Goal: Find specific page/section: Find specific page/section

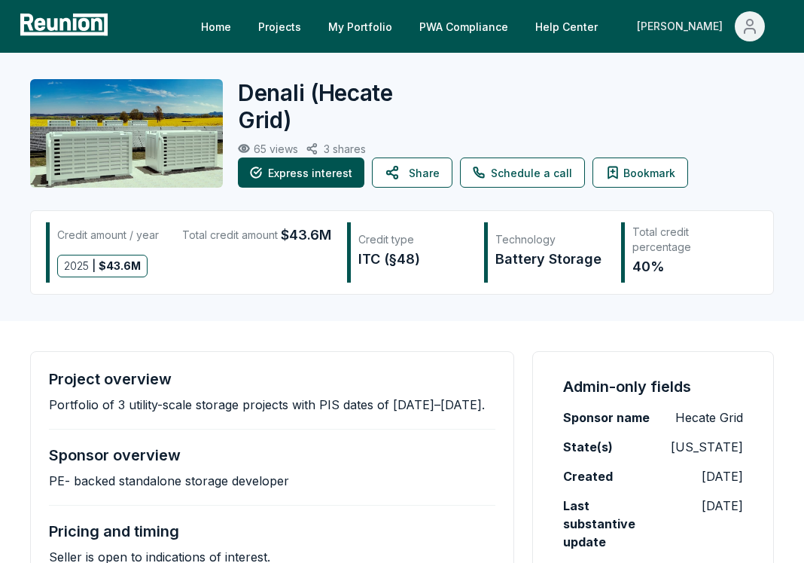
click at [721, 22] on div "[PERSON_NAME]" at bounding box center [683, 26] width 92 height 30
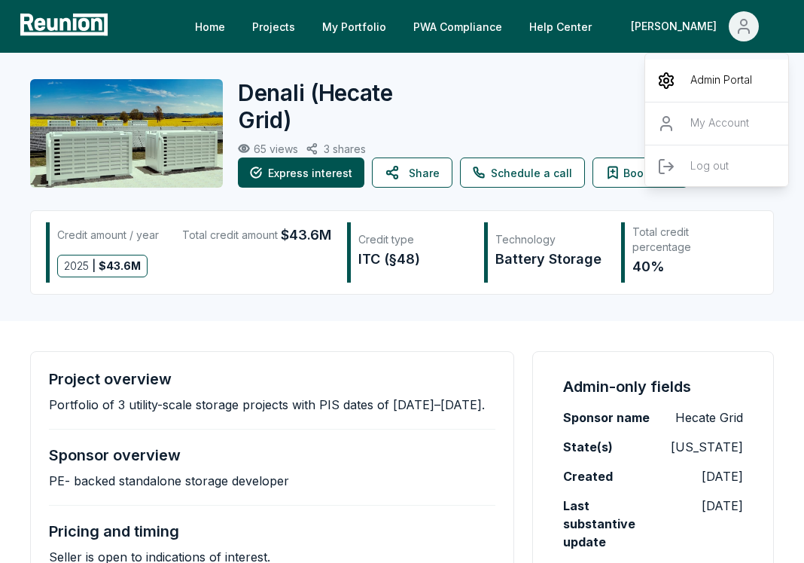
click at [696, 78] on p "Admin Portal" at bounding box center [722, 81] width 62 height 18
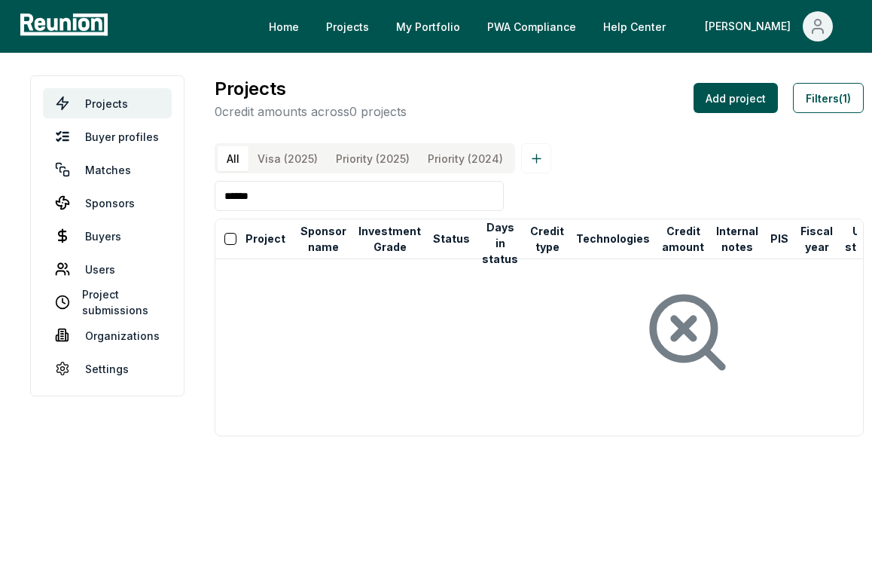
drag, startPoint x: 344, startPoint y: 202, endPoint x: 200, endPoint y: 202, distance: 144.6
click at [200, 202] on main "Projects Buyer profiles Matches Sponsors Buyers Users Project submissions Organ…" at bounding box center [436, 256] width 872 height 406
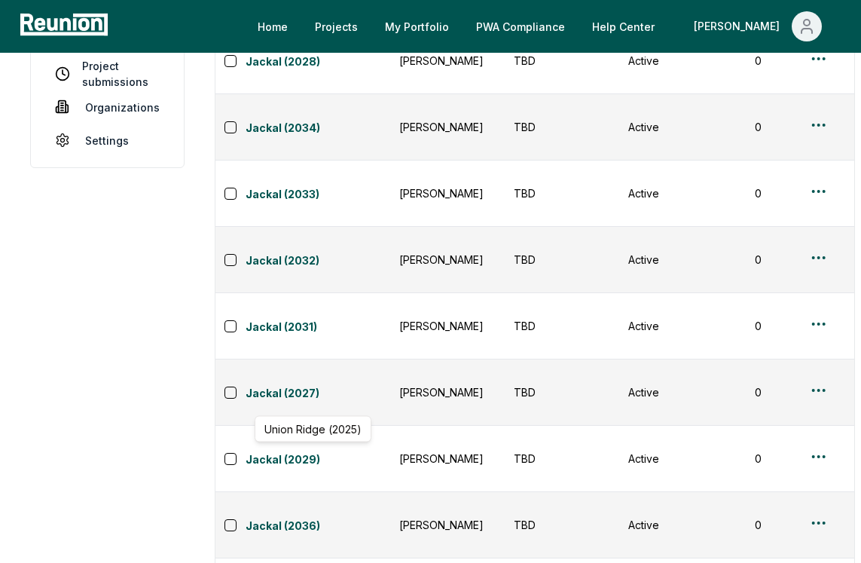
scroll to position [220, 0]
